Goal: Ask a question

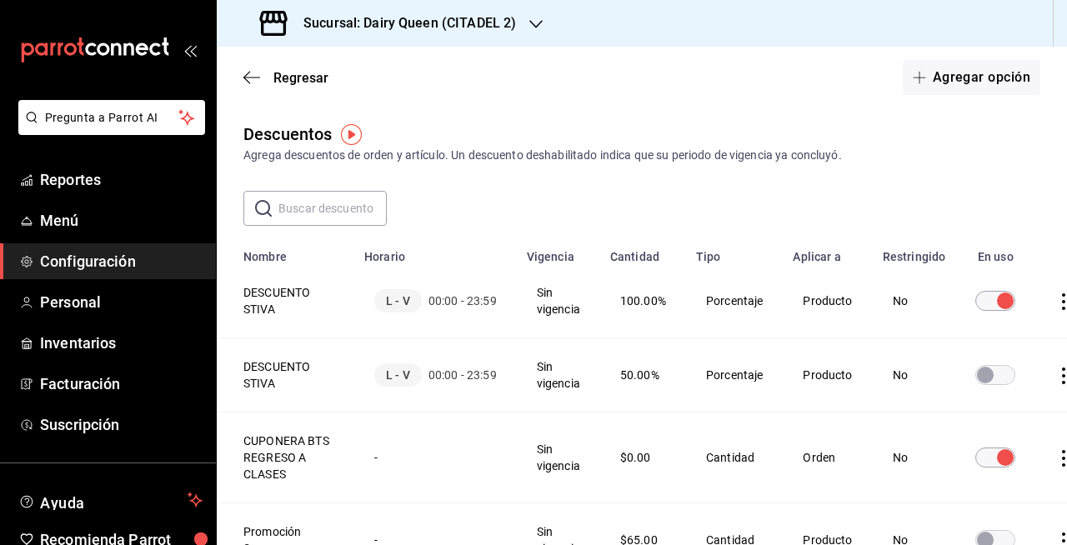
click at [440, 24] on h3 "Sucursal: Dairy Queen (CITADEL 2)" at bounding box center [403, 23] width 226 height 20
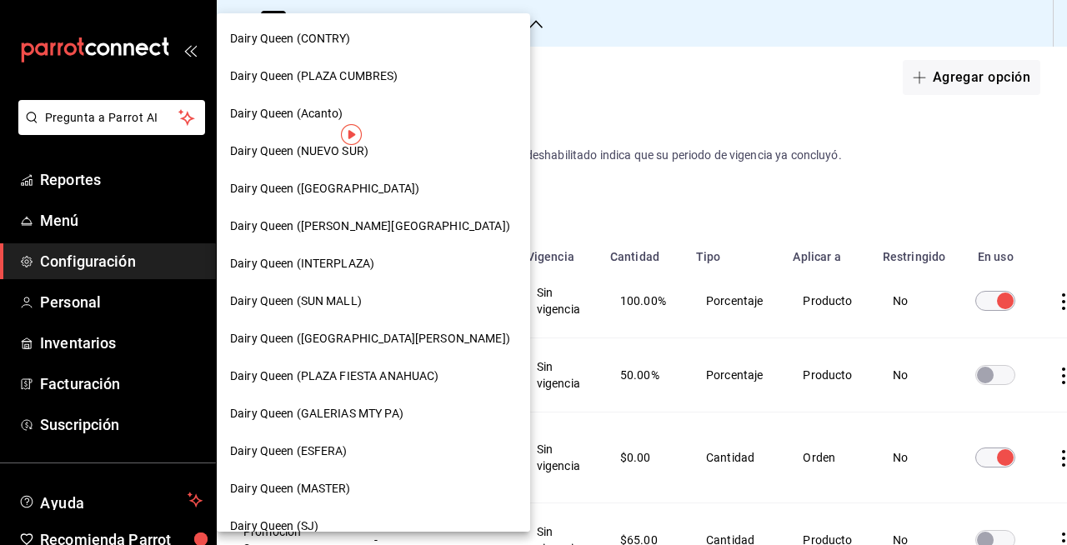
click at [388, 271] on div "Dairy Queen (INTERPLAZA)" at bounding box center [373, 264] width 287 height 18
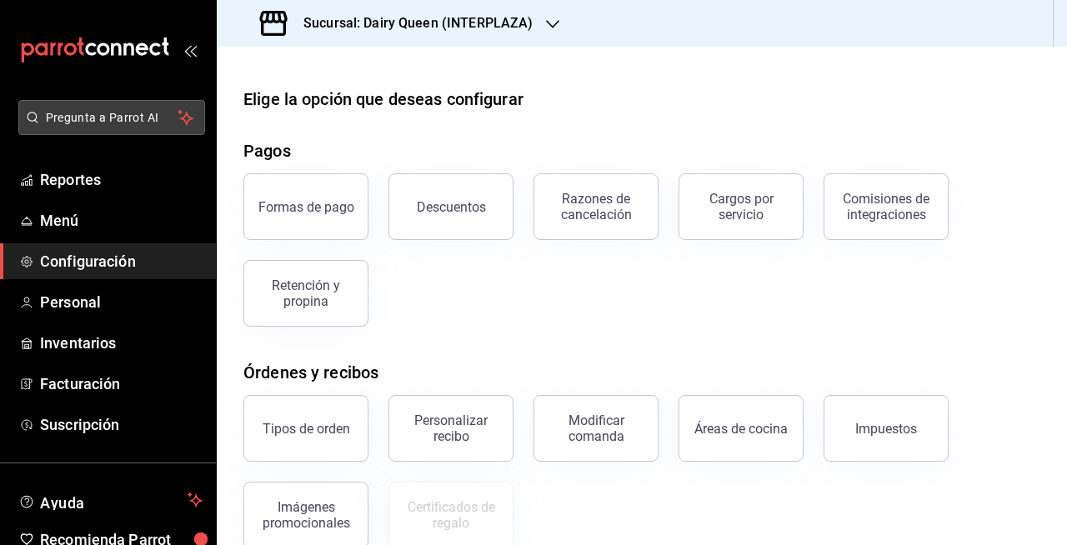
click at [48, 114] on span "Pregunta a Parrot AI" at bounding box center [112, 118] width 133 height 18
click at [59, 115] on span "Pregunta a Parrot AI" at bounding box center [112, 118] width 133 height 18
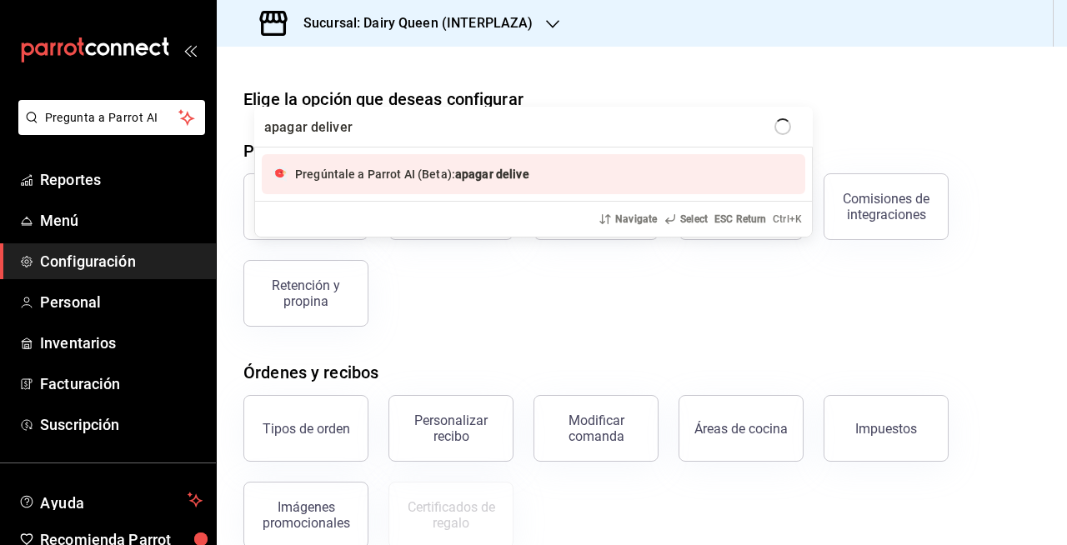
type input "apagar delivery"
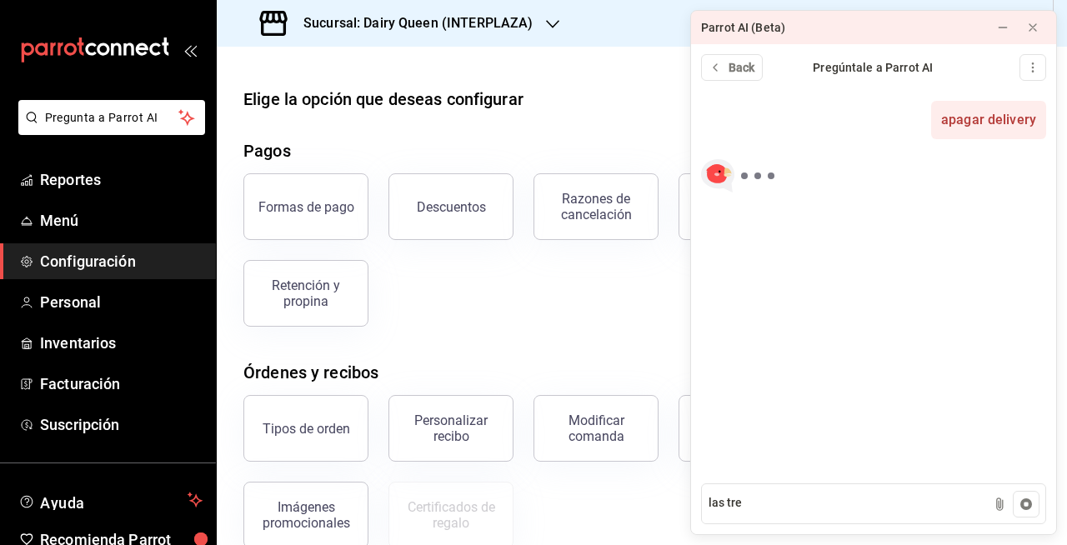
type textarea "las tres"
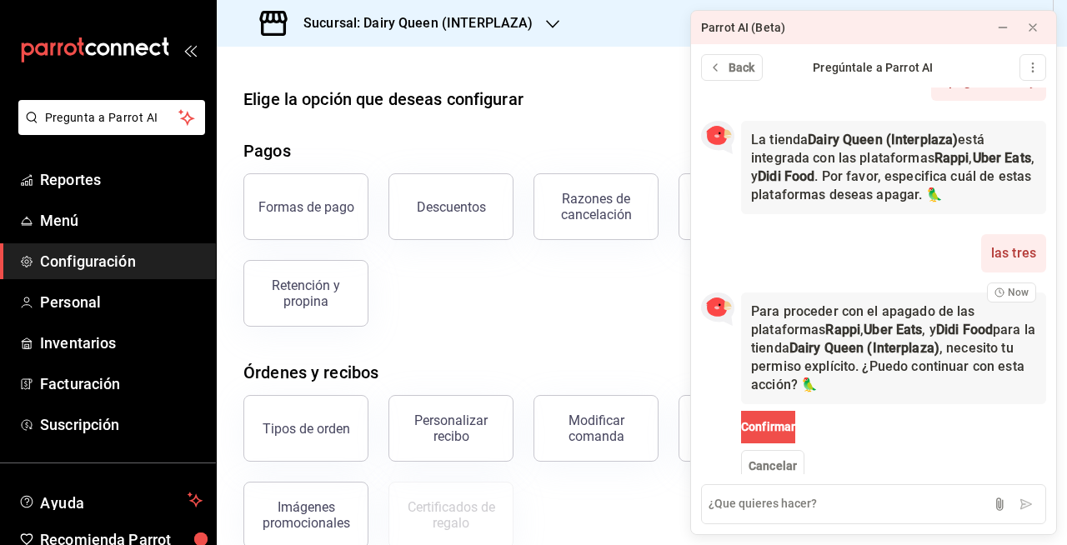
scroll to position [61, 0]
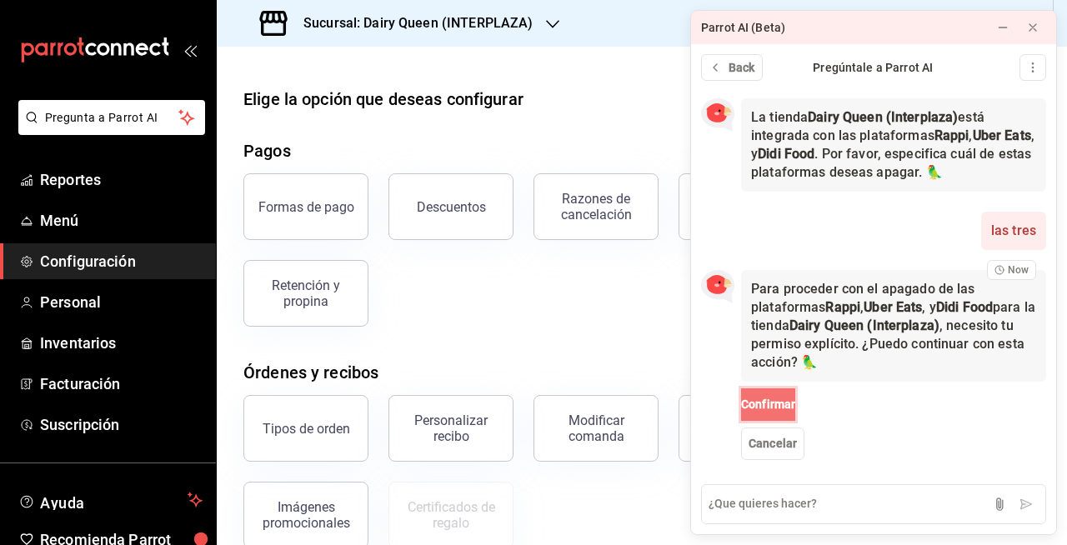
click at [795, 407] on button "Confirmar" at bounding box center [768, 405] width 54 height 33
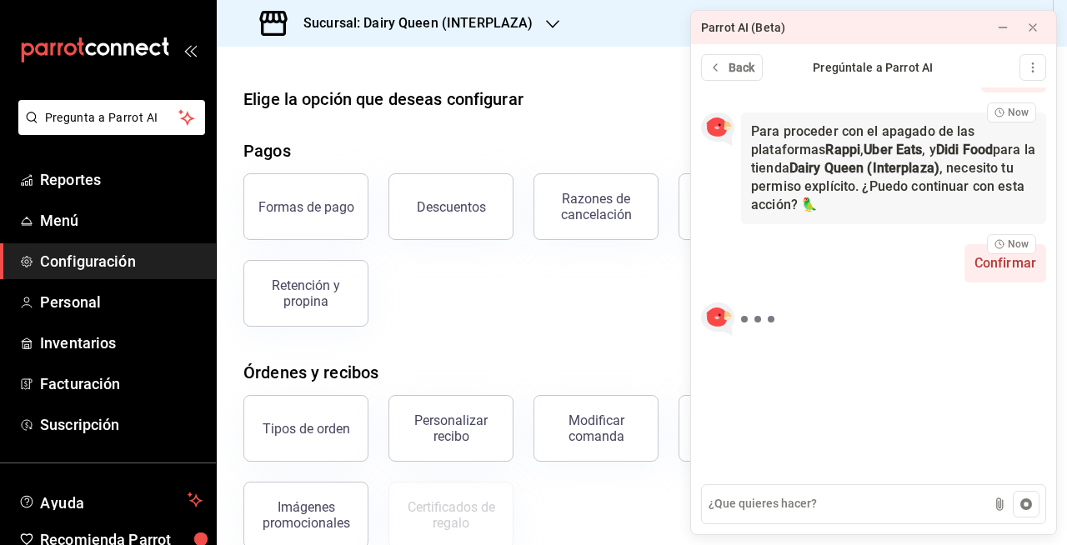
scroll to position [228, 0]
